Goal: Transaction & Acquisition: Book appointment/travel/reservation

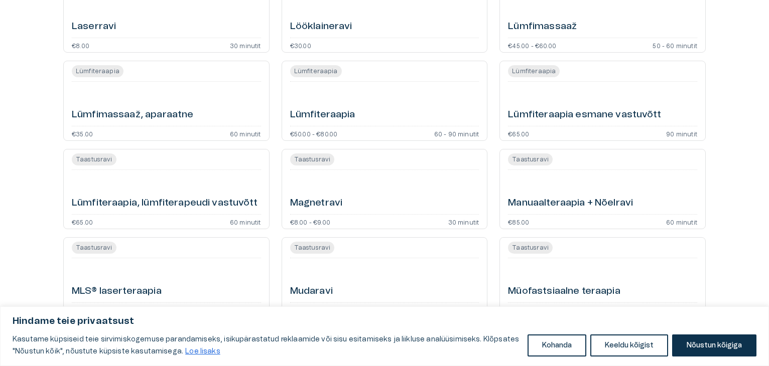
scroll to position [1687, 0]
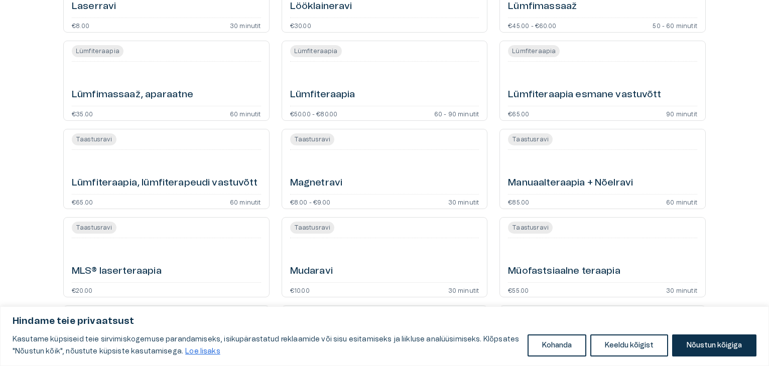
click at [608, 97] on h6 "Lümfiteraapia esmane vastuvõtt" at bounding box center [584, 95] width 153 height 14
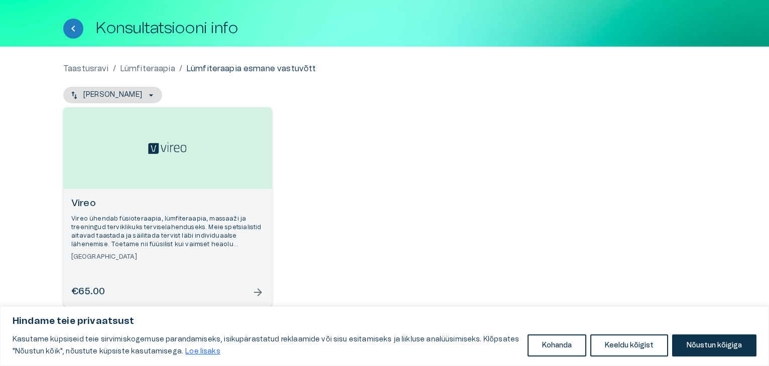
scroll to position [36, 0]
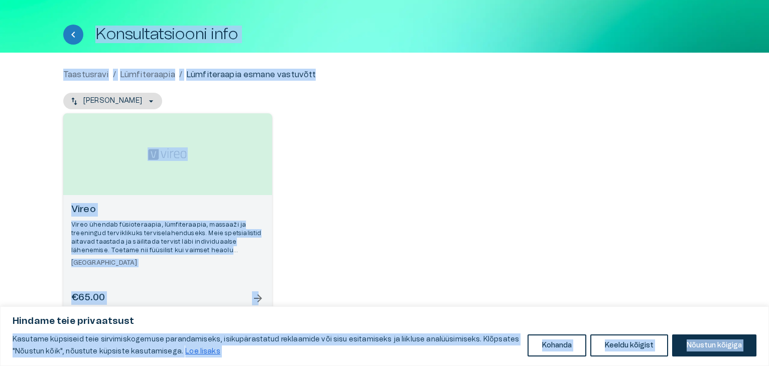
drag, startPoint x: 255, startPoint y: 306, endPoint x: 259, endPoint y: 296, distance: 10.8
click at [259, 296] on body "Hindame teie privaatsust Kasutame küpsiseid teie sirvimiskogemuse parandamiseks…" at bounding box center [384, 147] width 769 height 366
click at [259, 296] on span "arrow_forward" at bounding box center [258, 299] width 12 height 12
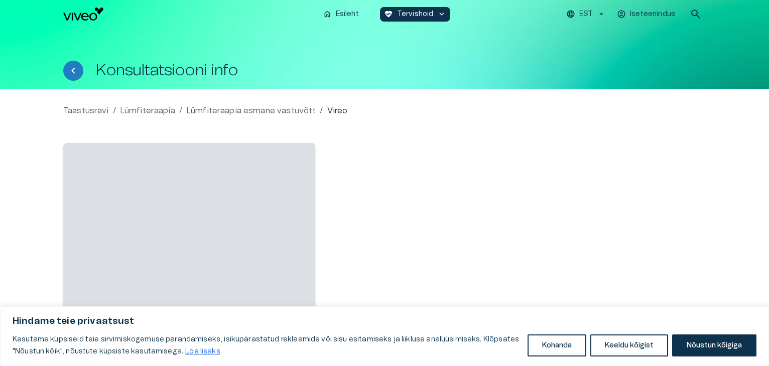
click at [534, 159] on div at bounding box center [516, 238] width 378 height 194
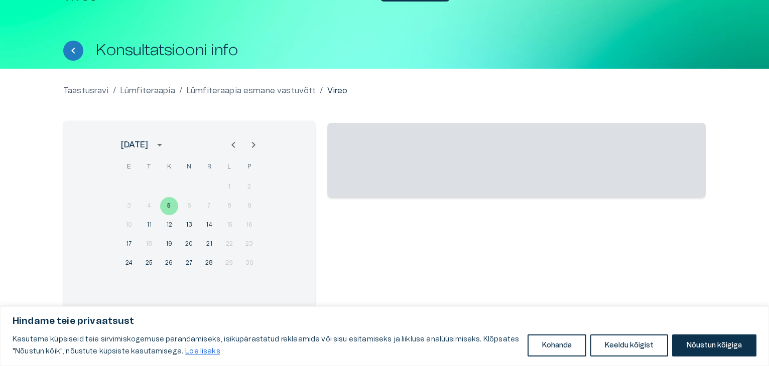
scroll to position [37, 0]
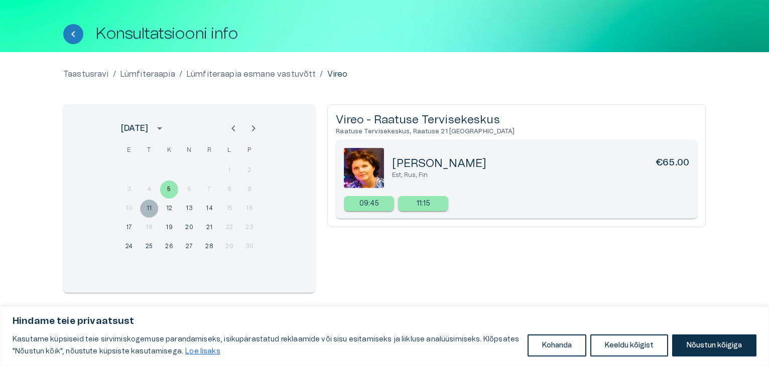
click at [147, 205] on button "11" at bounding box center [149, 209] width 18 height 18
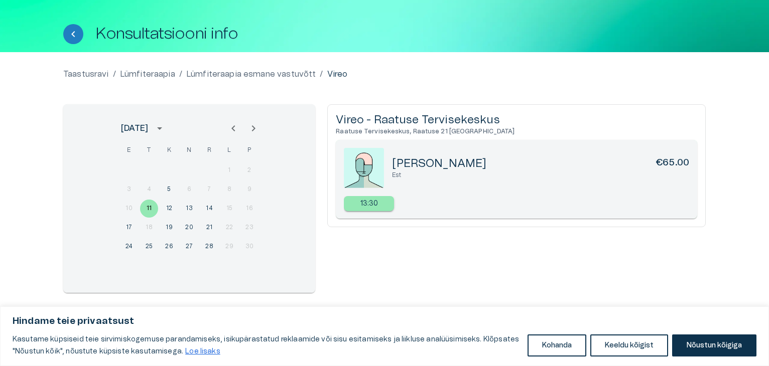
click at [159, 207] on div "10 11 12 13 14 15 16" at bounding box center [189, 209] width 161 height 18
click at [169, 208] on button "12" at bounding box center [169, 209] width 18 height 18
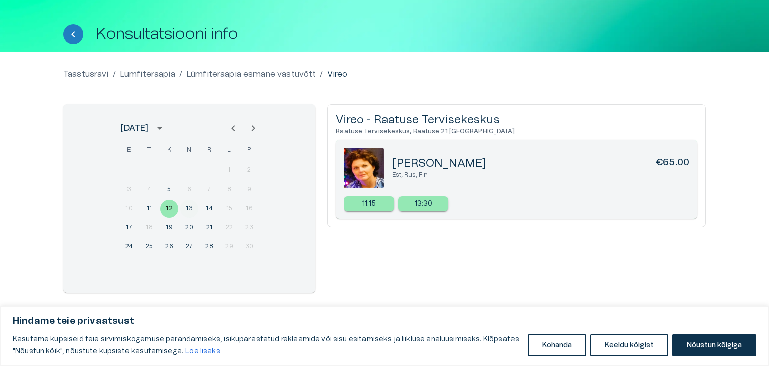
click at [189, 208] on button "13" at bounding box center [189, 209] width 18 height 18
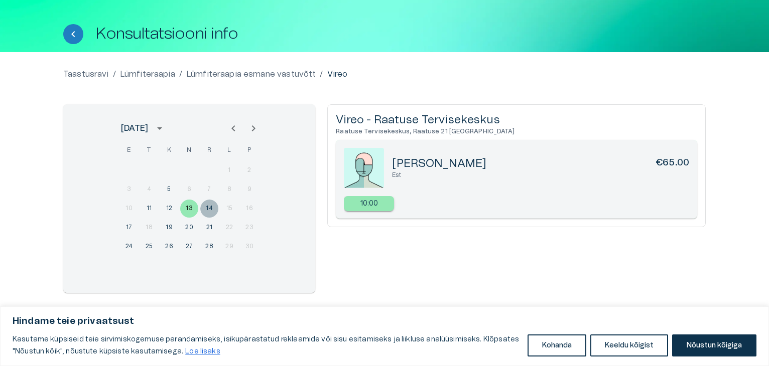
click at [204, 209] on button "14" at bounding box center [209, 209] width 18 height 18
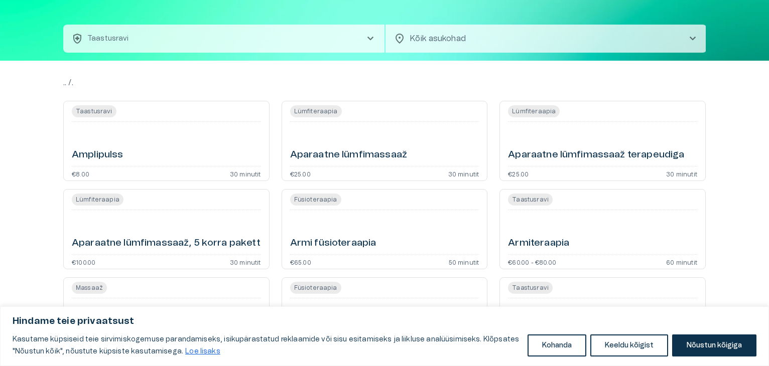
scroll to position [1687, 0]
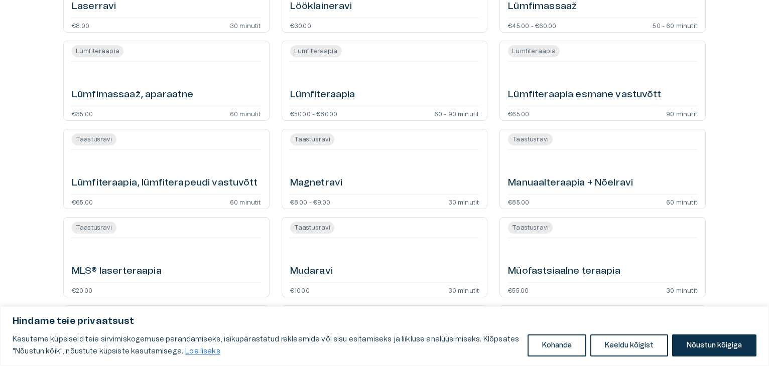
click at [584, 115] on div "€65.00 90 minutit" at bounding box center [602, 113] width 189 height 6
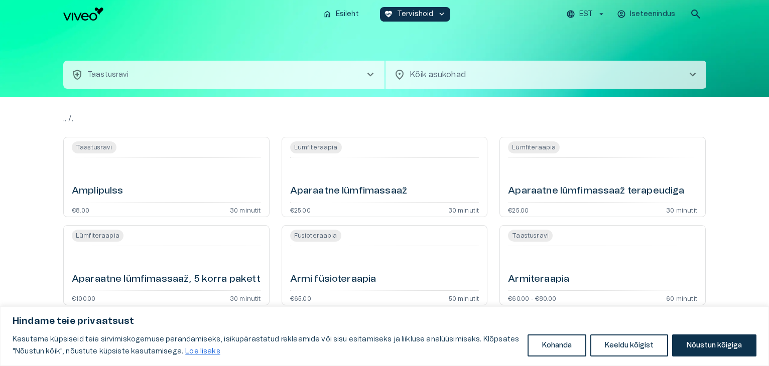
scroll to position [1687, 0]
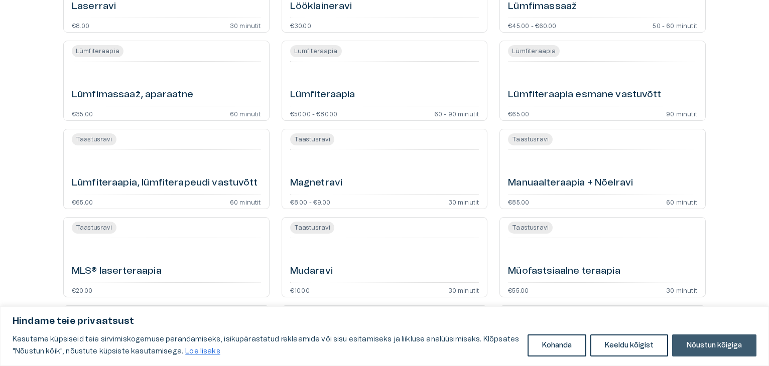
click at [704, 343] on button "Nõustun kõigiga" at bounding box center [714, 346] width 84 height 22
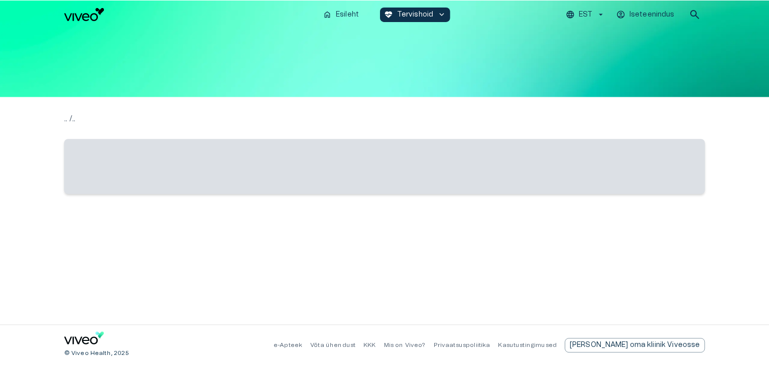
scroll to position [1687, 0]
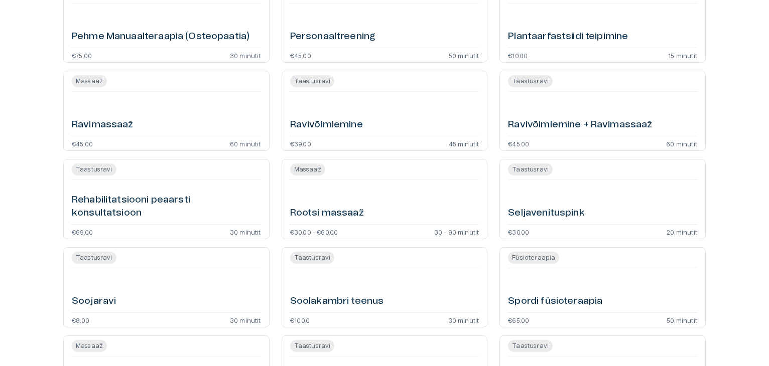
scroll to position [2153, 0]
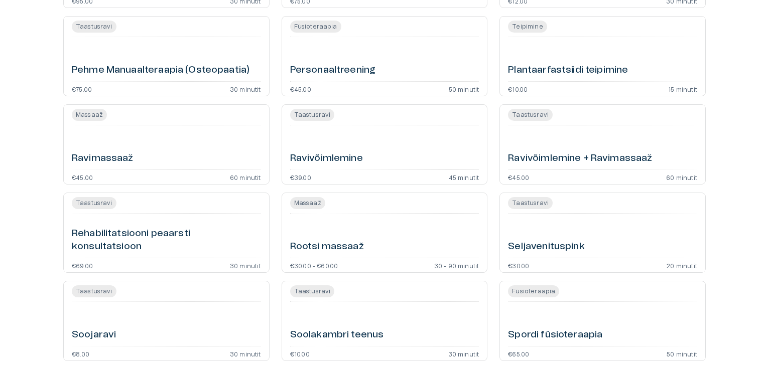
click at [402, 79] on div "Füsioteraapia Personaaltreening €45.00 50 minutit" at bounding box center [385, 56] width 206 height 80
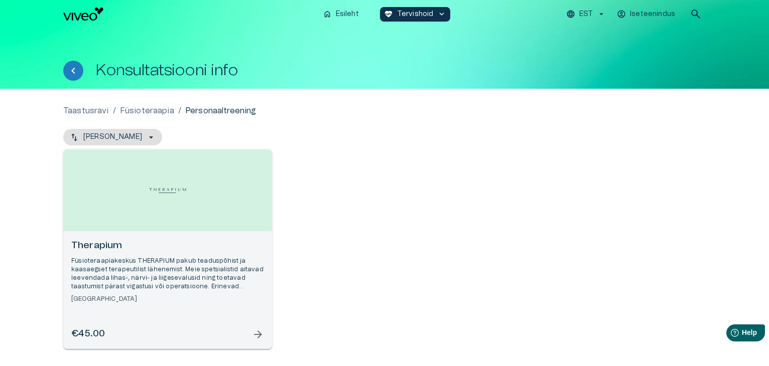
click at [205, 294] on div "Therapium Füsioteraapiakeskus THERAPIUM pakub teaduspõhist ja kaasaegset terape…" at bounding box center [167, 271] width 193 height 64
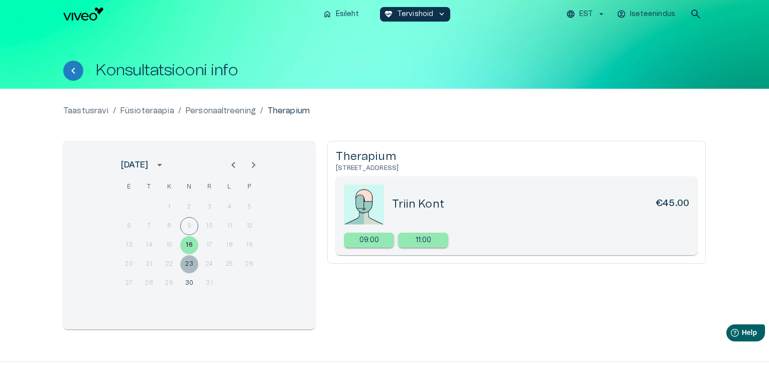
click at [191, 262] on button "23" at bounding box center [189, 264] width 18 height 18
click at [189, 281] on button "30" at bounding box center [189, 284] width 18 height 18
